Goal: Information Seeking & Learning: Learn about a topic

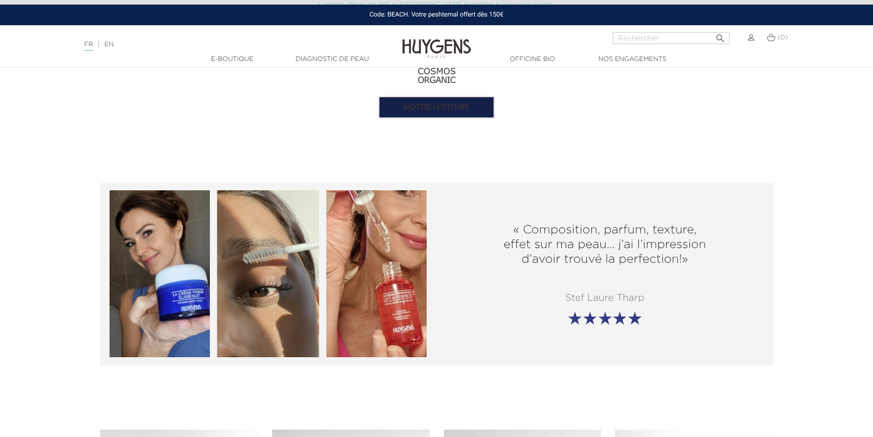
scroll to position [1283, 0]
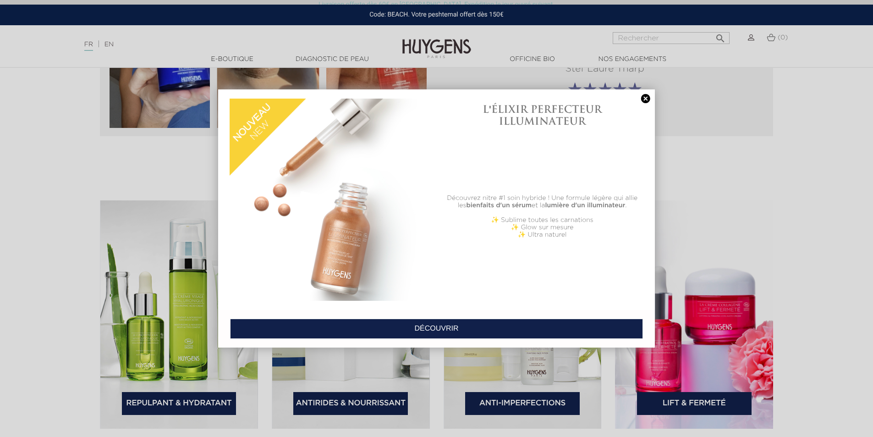
click at [646, 101] on link at bounding box center [645, 99] width 13 height 10
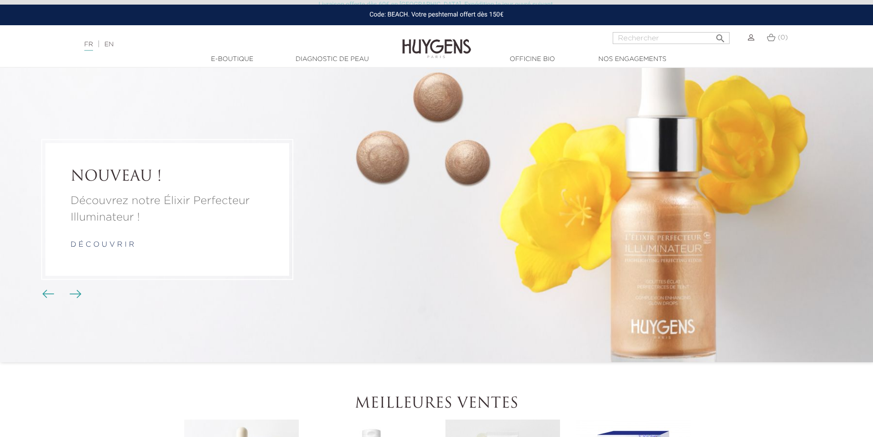
scroll to position [46, 0]
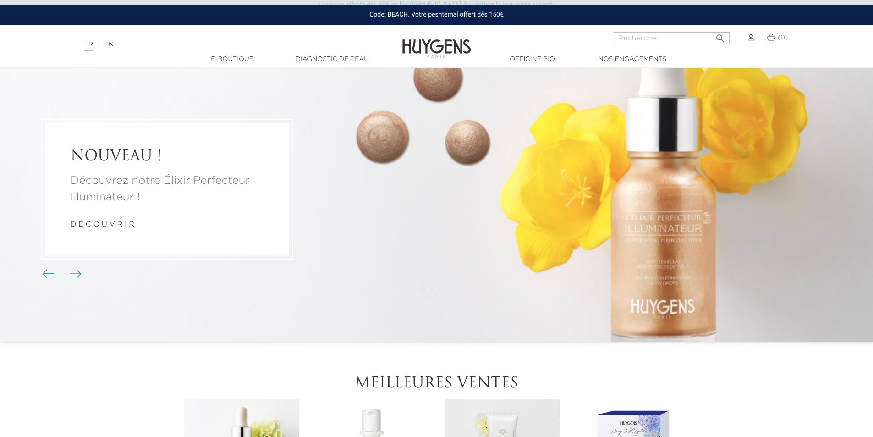
click at [104, 224] on link "d é c o u v r i r" at bounding box center [103, 224] width 64 height 7
